Goal: Find specific page/section: Find specific page/section

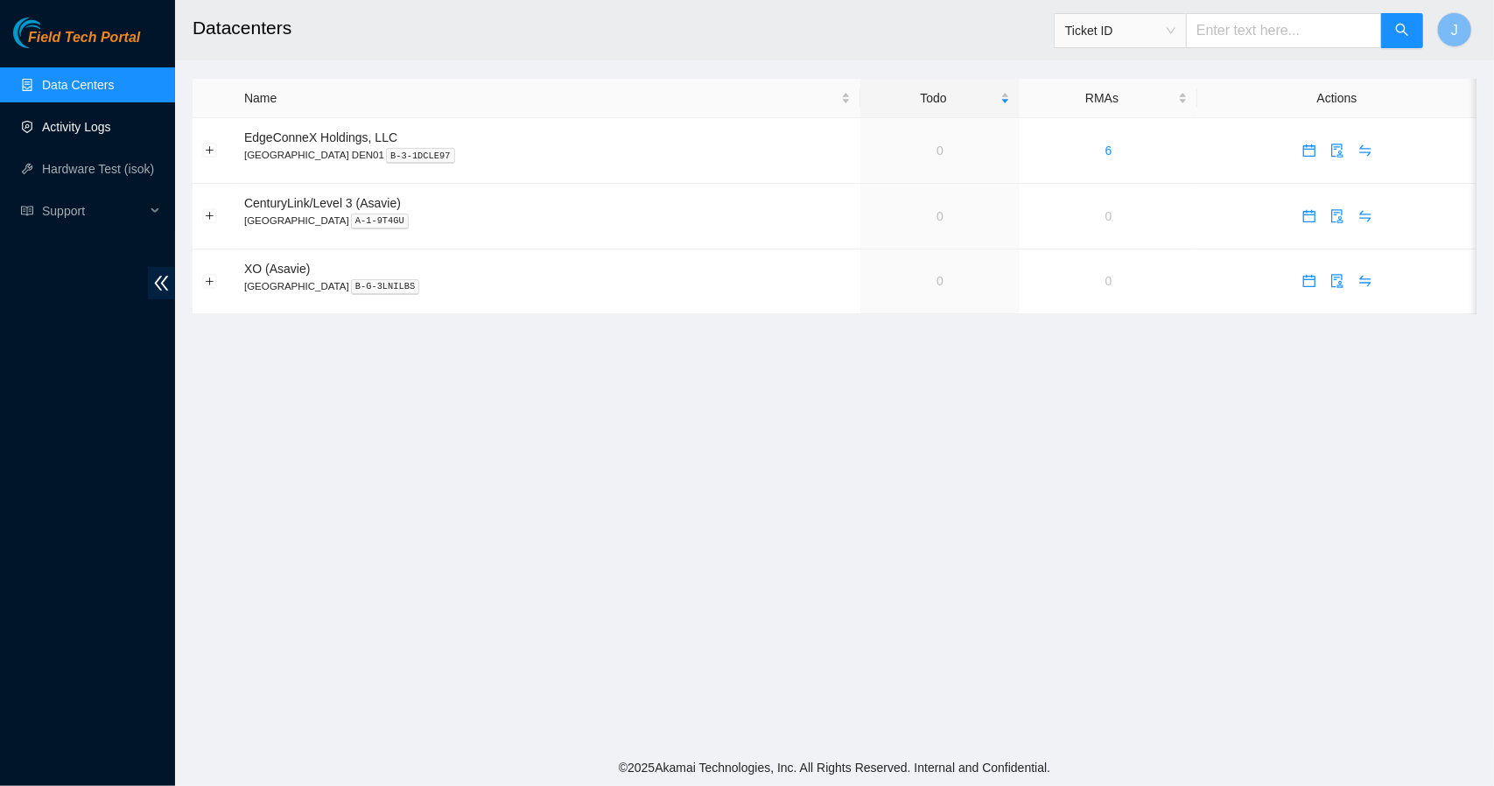
click at [81, 131] on link "Activity Logs" at bounding box center [76, 127] width 69 height 14
